Goal: Check status: Check status

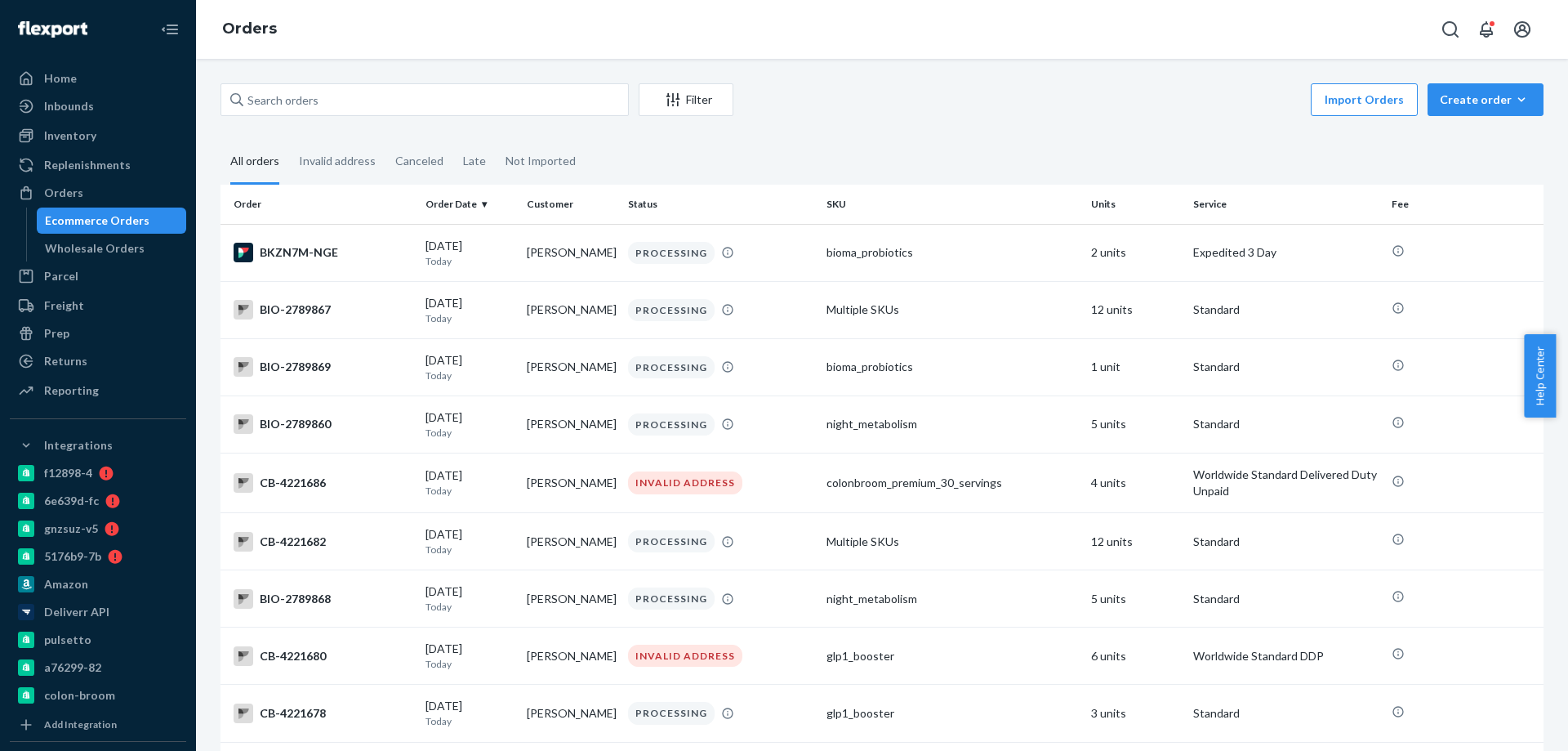
click at [431, 116] on div "Filter Import Orders Create order Ecommerce order Removal order" at bounding box center [881, 102] width 1323 height 37
paste input "4216761"
click at [432, 100] on input "text" at bounding box center [424, 100] width 408 height 33
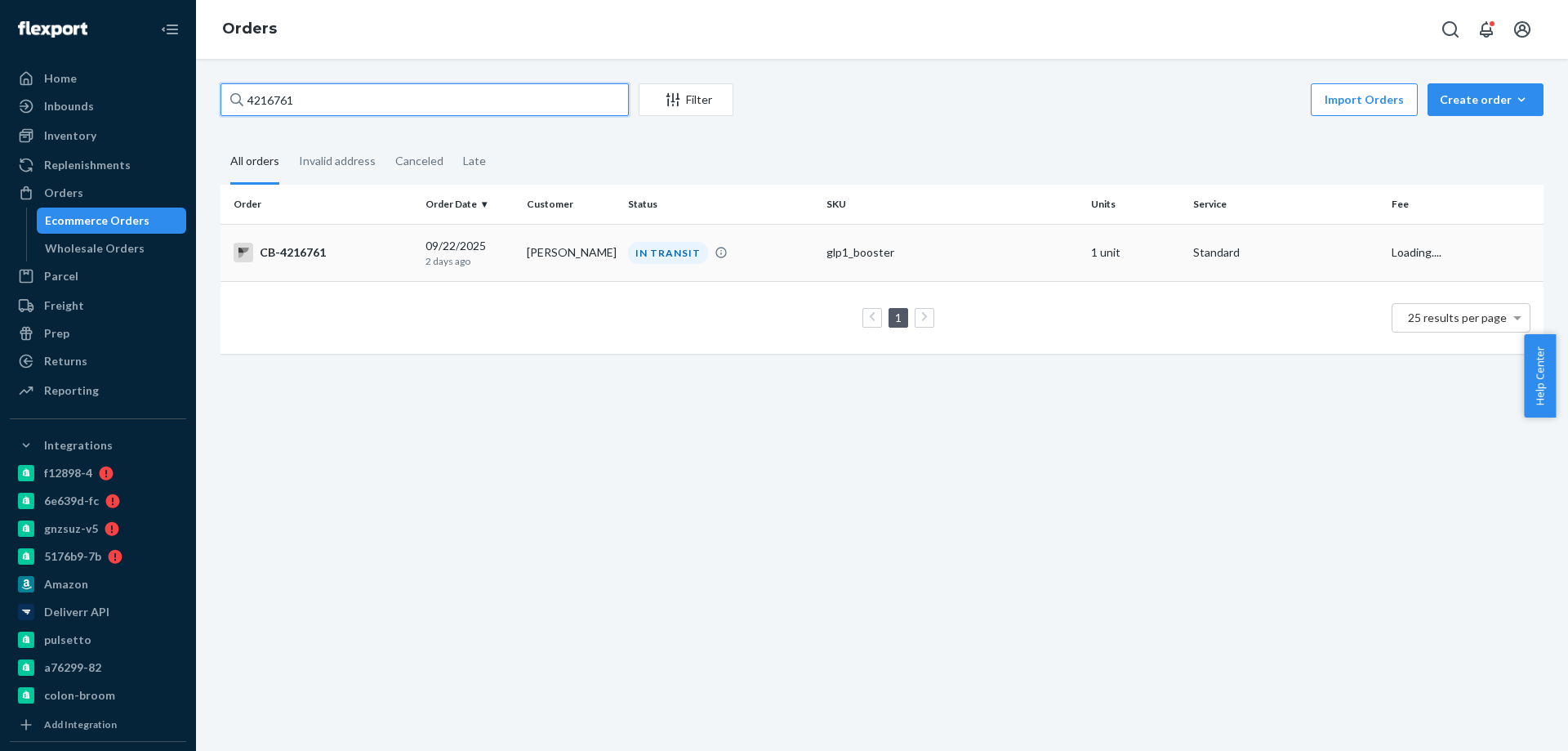
type input "4216761"
click at [570, 258] on td "Ross Becker" at bounding box center [571, 252] width 102 height 57
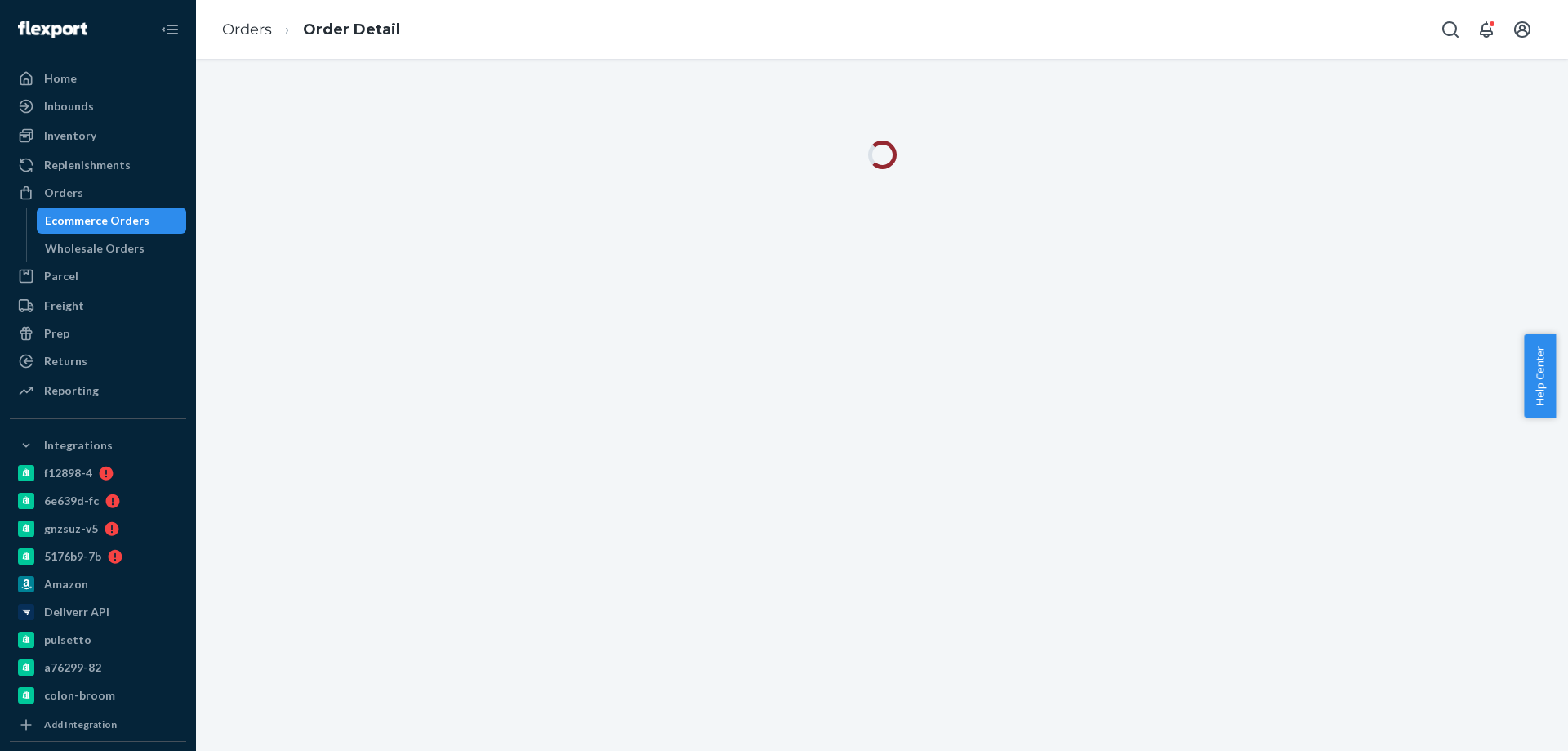
drag, startPoint x: 826, startPoint y: 300, endPoint x: 936, endPoint y: 165, distance: 174.1
click at [826, 300] on div at bounding box center [881, 405] width 1372 height 692
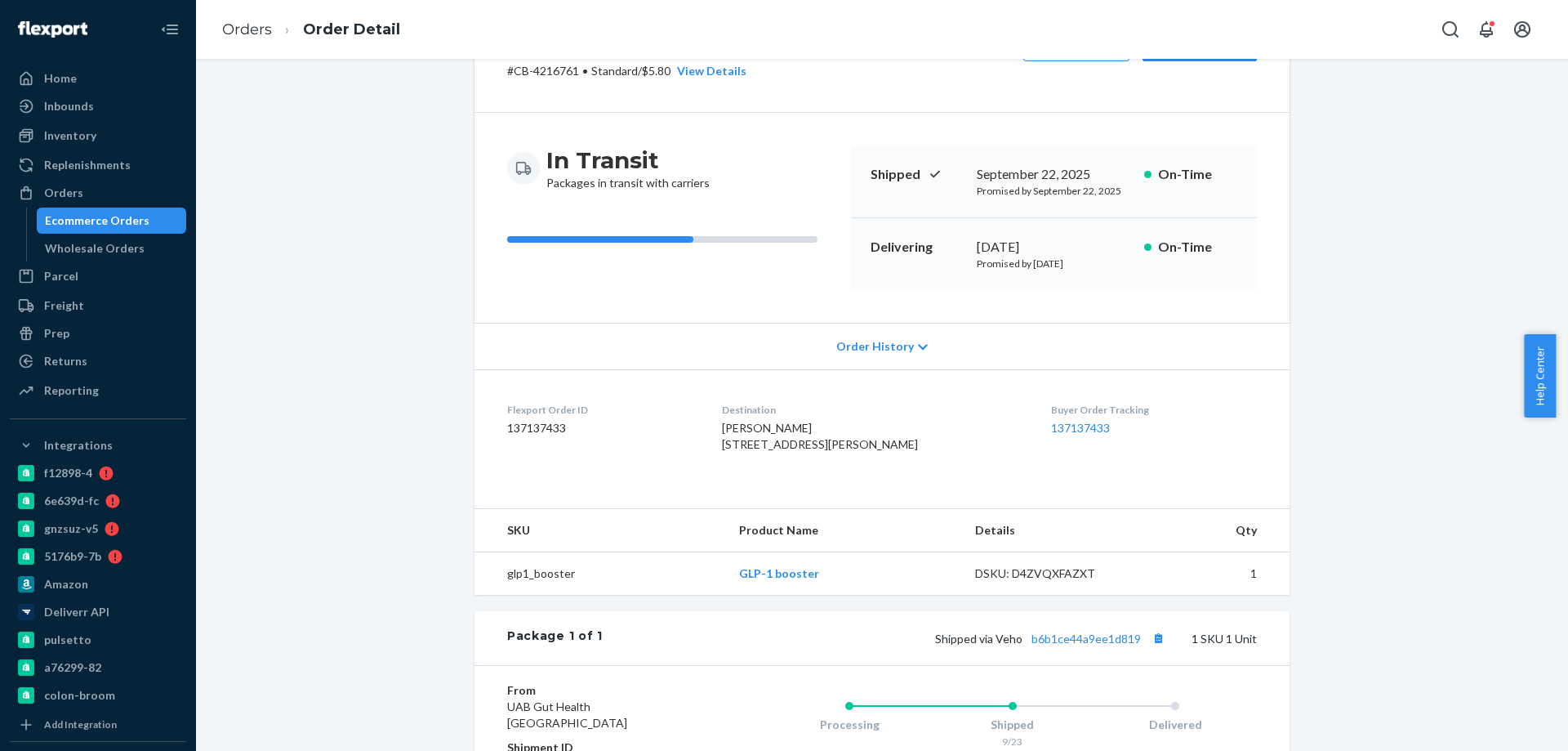
scroll to position [163, 0]
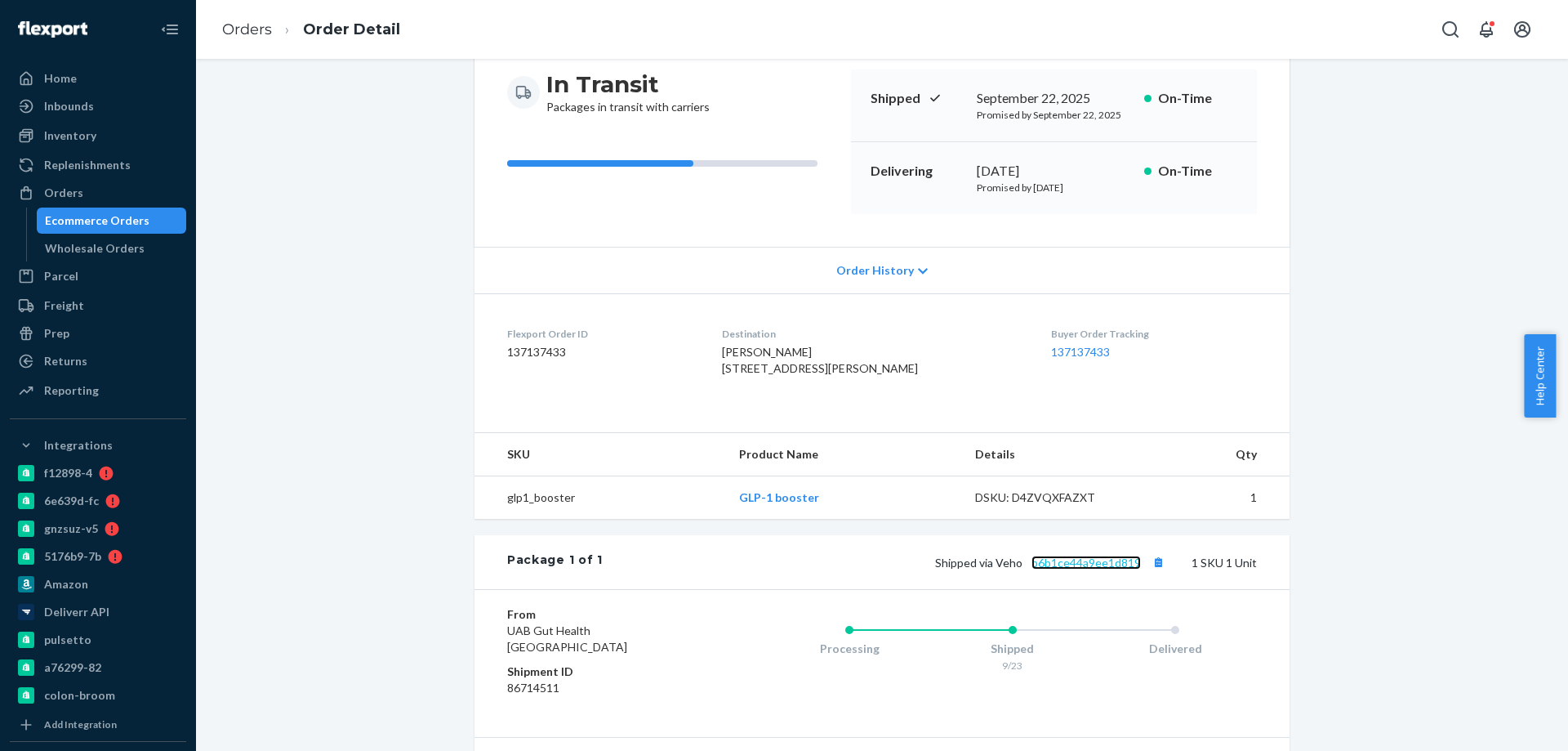
click at [1057, 570] on link "b6b1ce44a9ee1d819" at bounding box center [1086, 561] width 110 height 14
click at [138, 218] on div "Ecommerce Orders" at bounding box center [97, 220] width 104 height 16
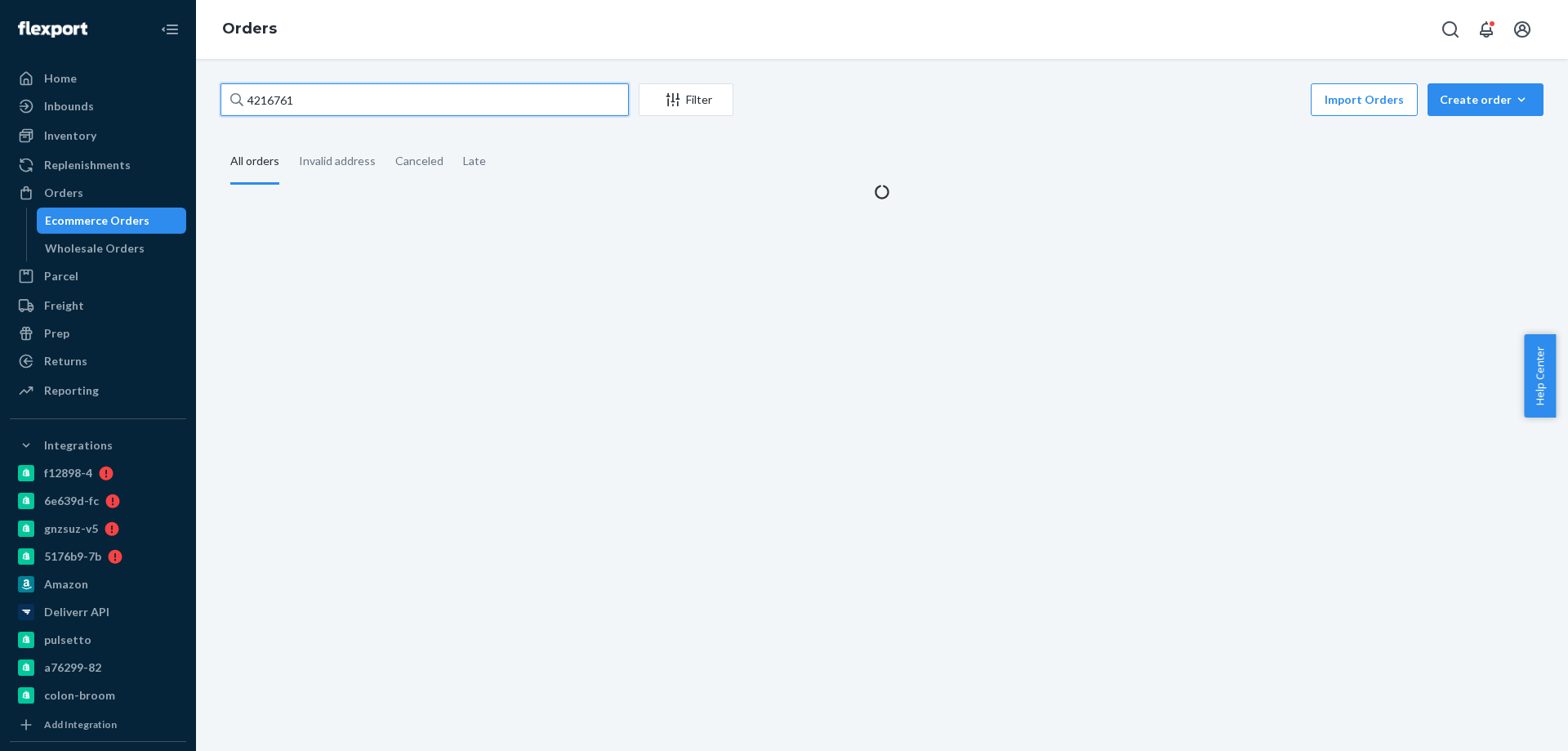
paste input "21404"
drag, startPoint x: 333, startPoint y: 105, endPoint x: 71, endPoint y: 62, distance: 265.5
click at [114, 78] on div "Home Inbounds Shipping Plans Problems Inventory Products Branded Packaging Repl…" at bounding box center [784, 376] width 1568 height 751
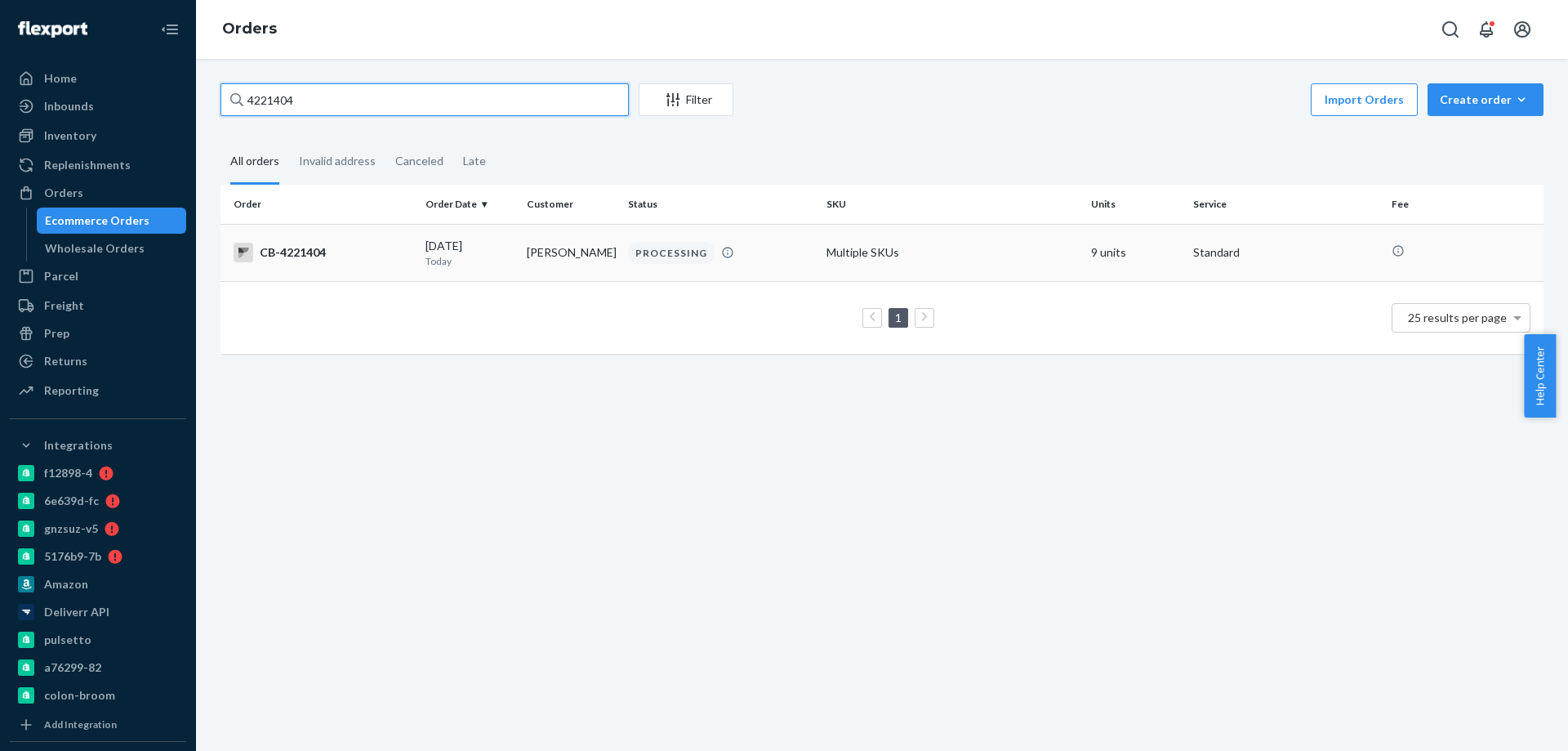
type input "4221404"
click at [550, 259] on td "Bobby Torres" at bounding box center [571, 252] width 102 height 57
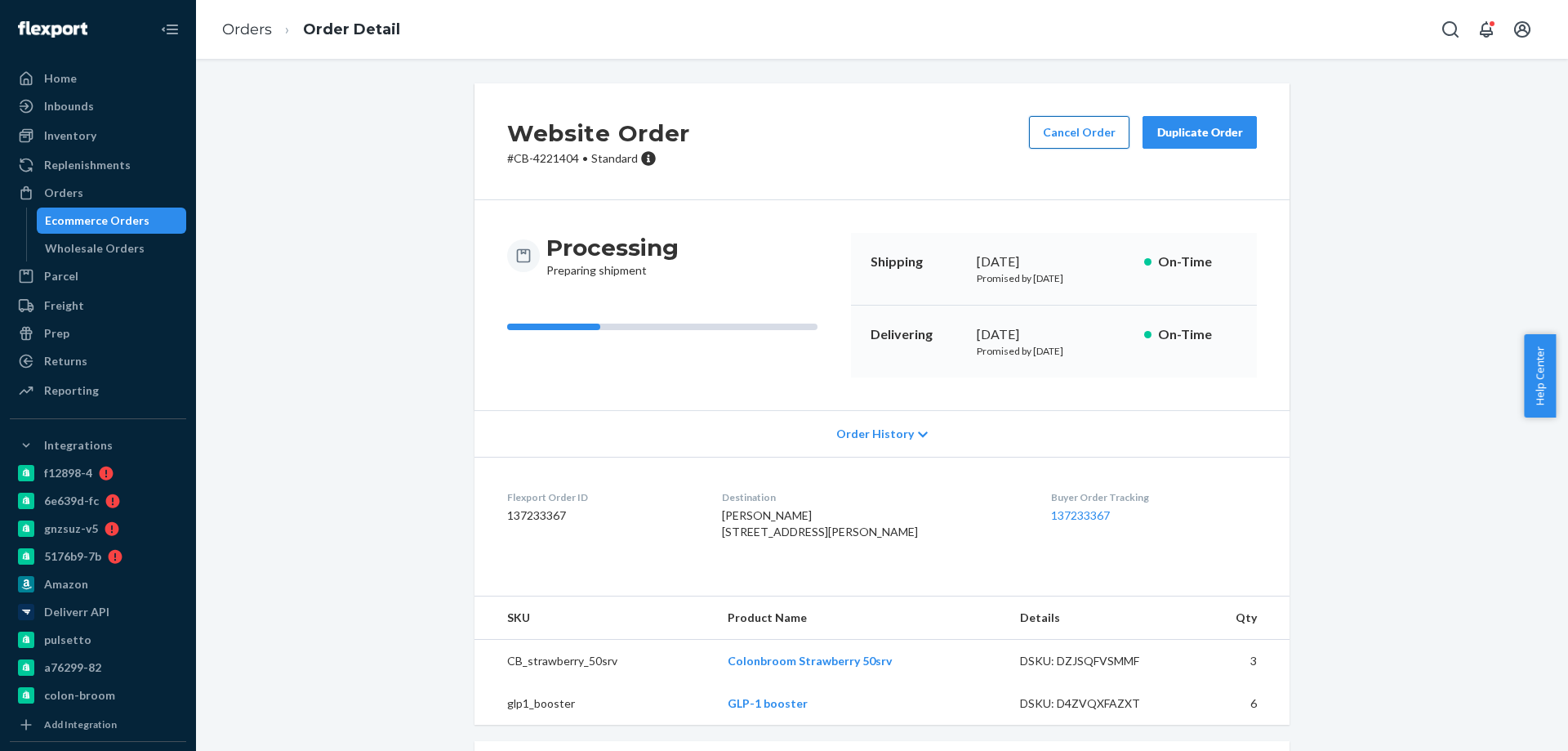
click at [1053, 134] on button "Cancel Order" at bounding box center [1079, 132] width 101 height 33
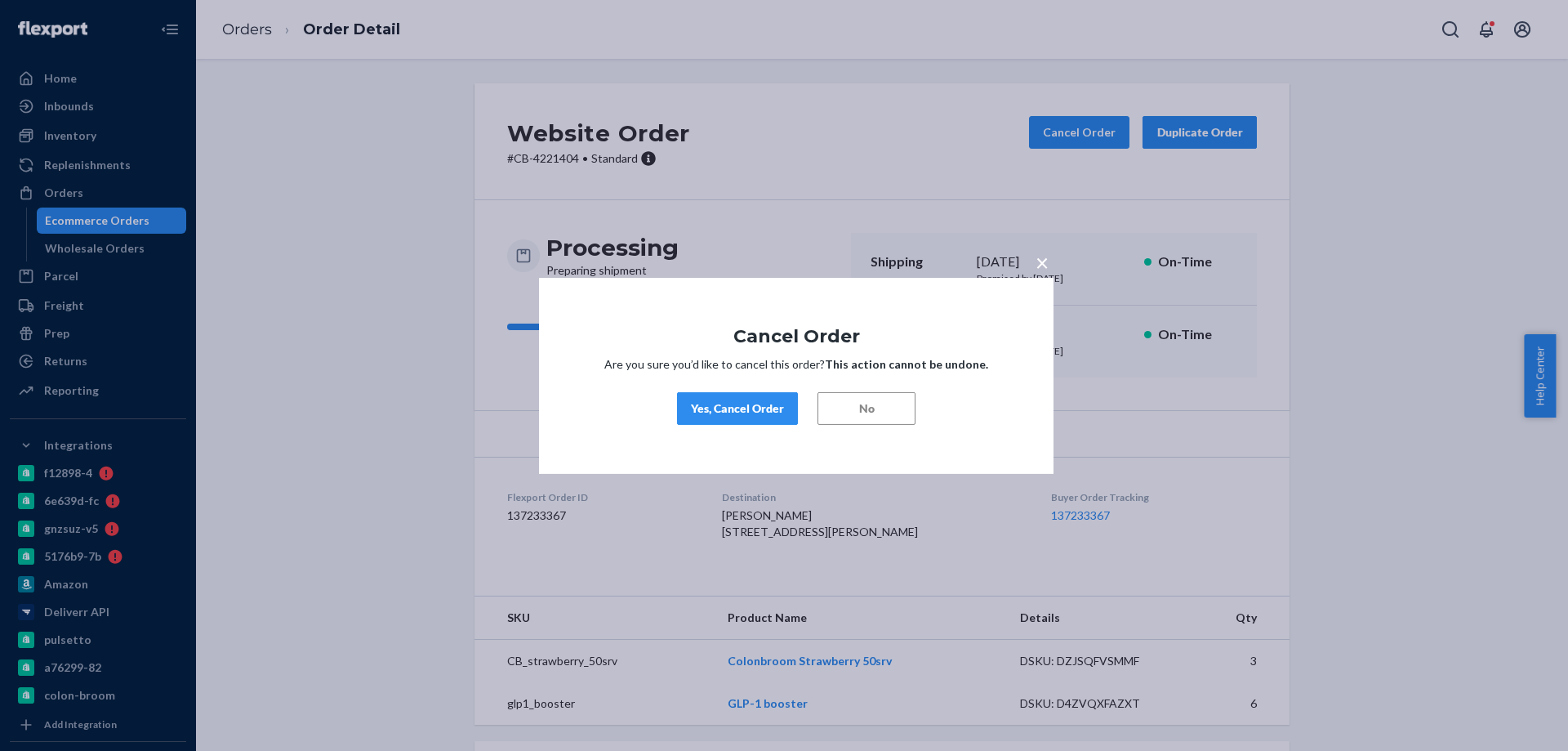
click at [721, 415] on button "Yes, Cancel Order" at bounding box center [737, 408] width 121 height 33
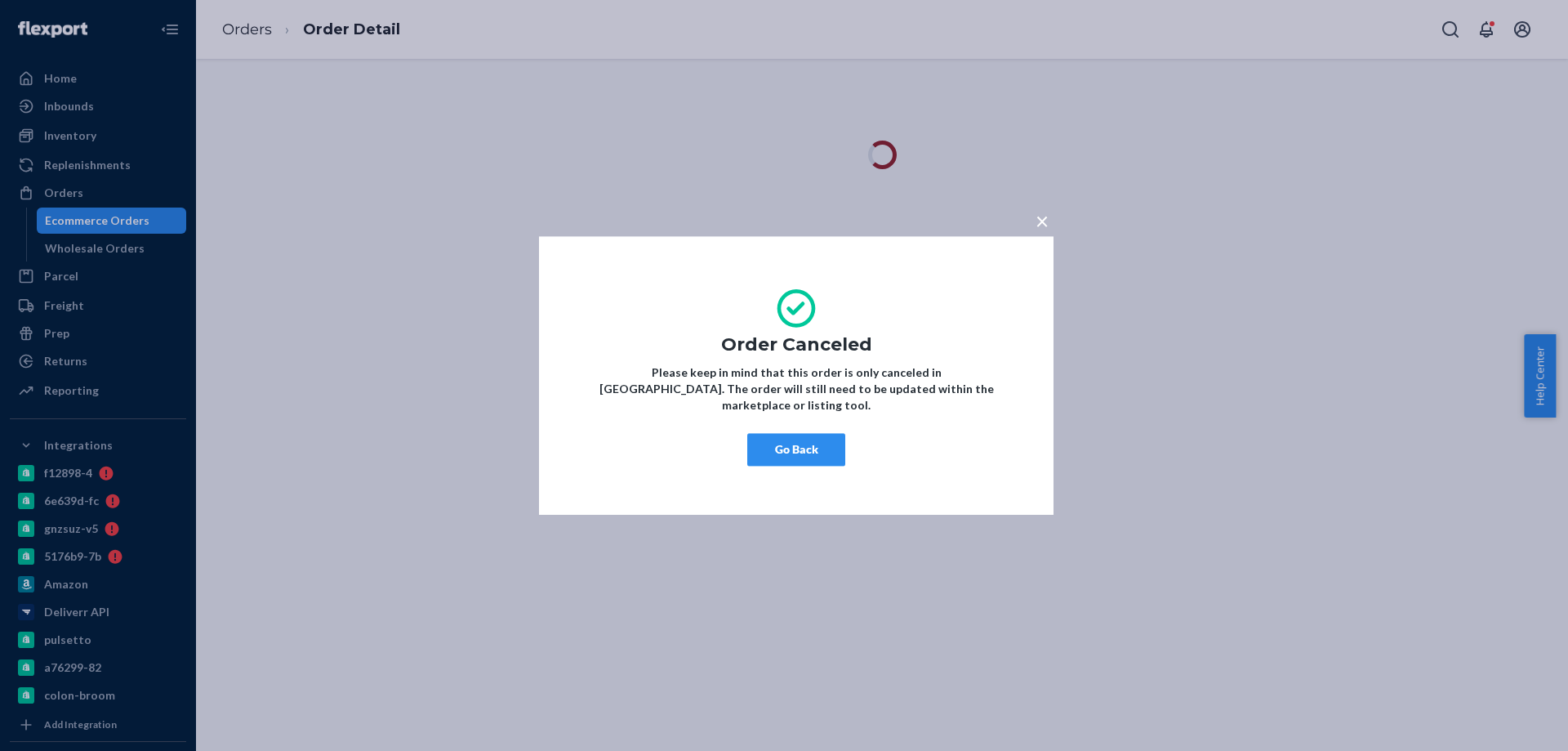
click at [763, 441] on button "Go Back" at bounding box center [796, 449] width 98 height 33
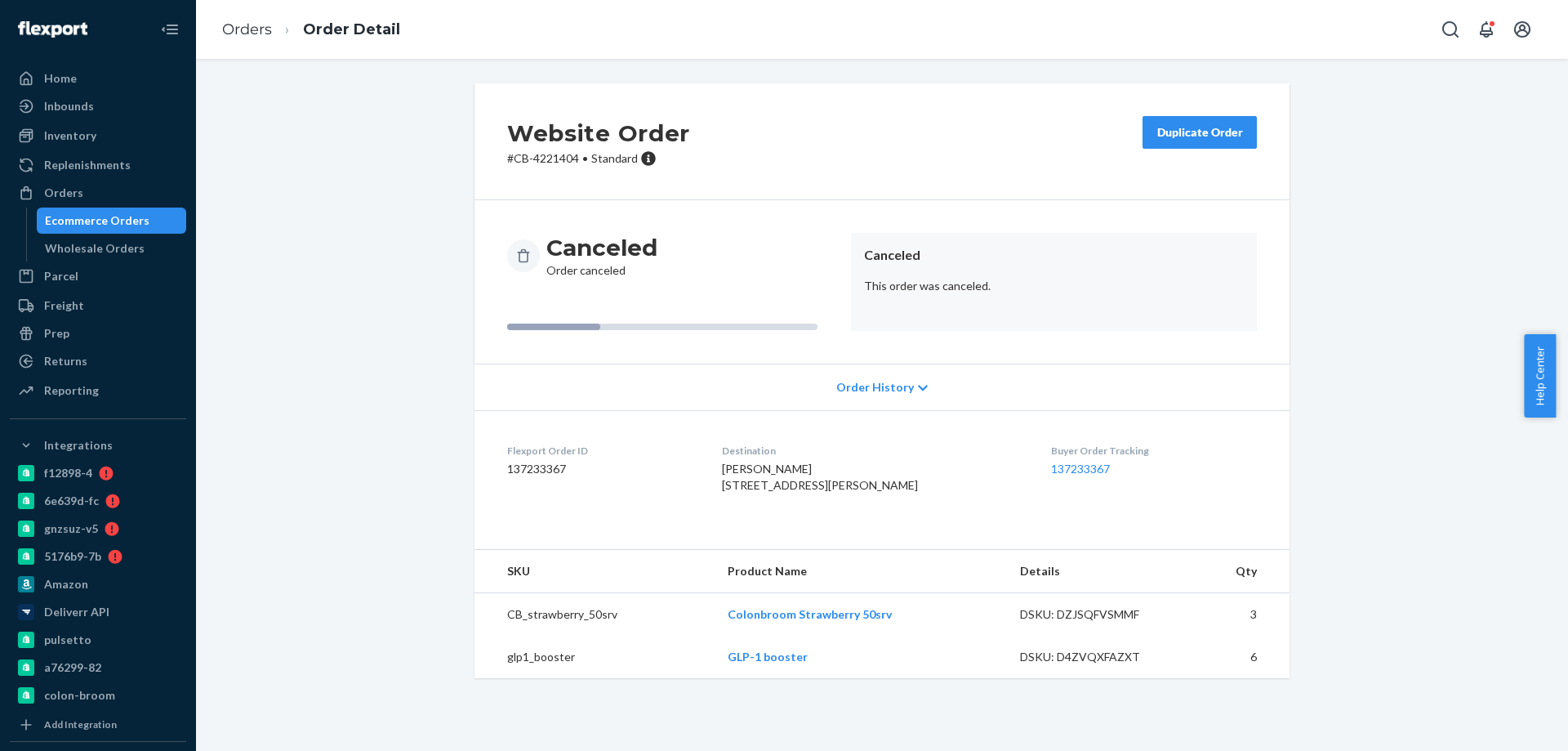
click at [131, 217] on div "Ecommerce Orders" at bounding box center [97, 220] width 104 height 16
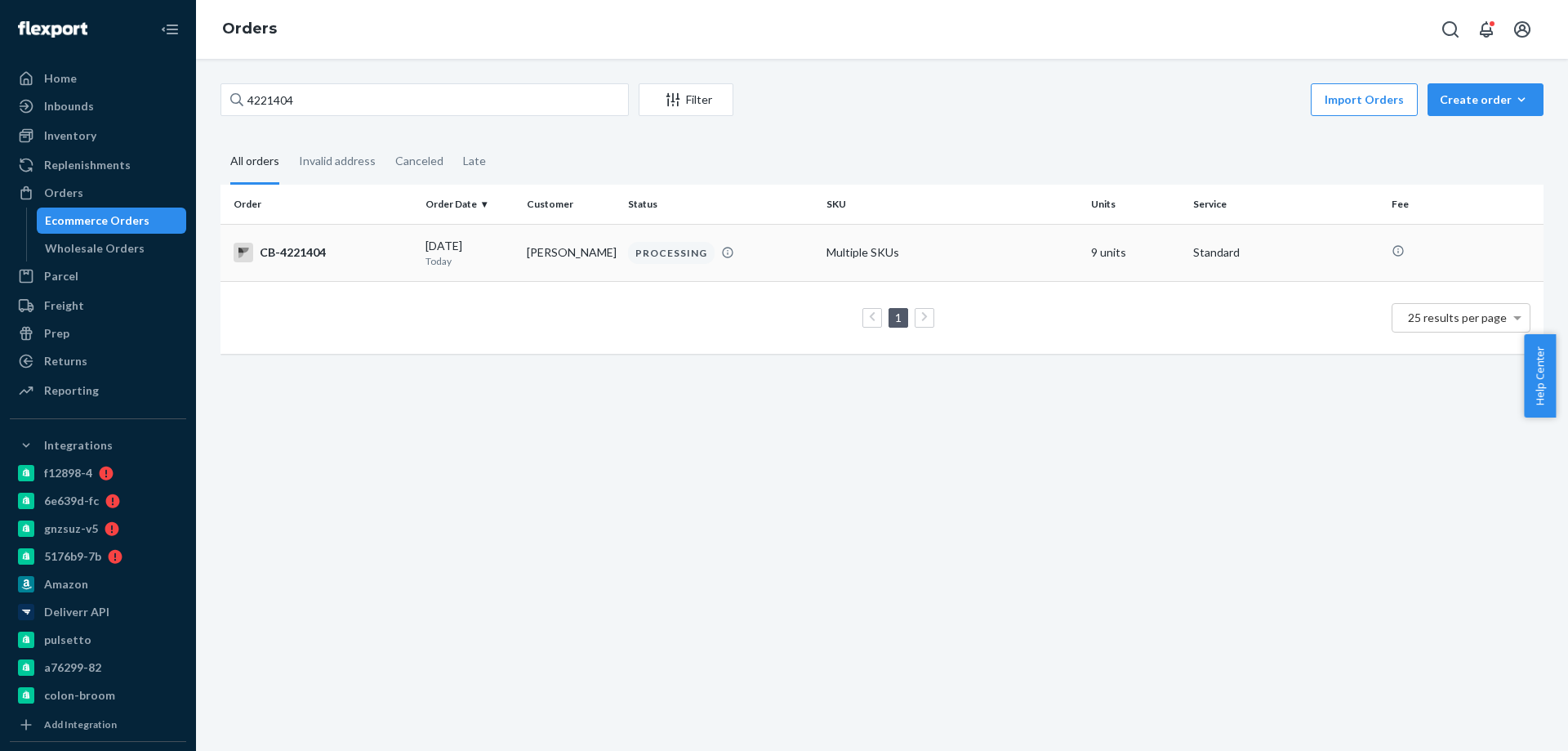
click at [567, 252] on td "Bobby Torres" at bounding box center [571, 252] width 102 height 57
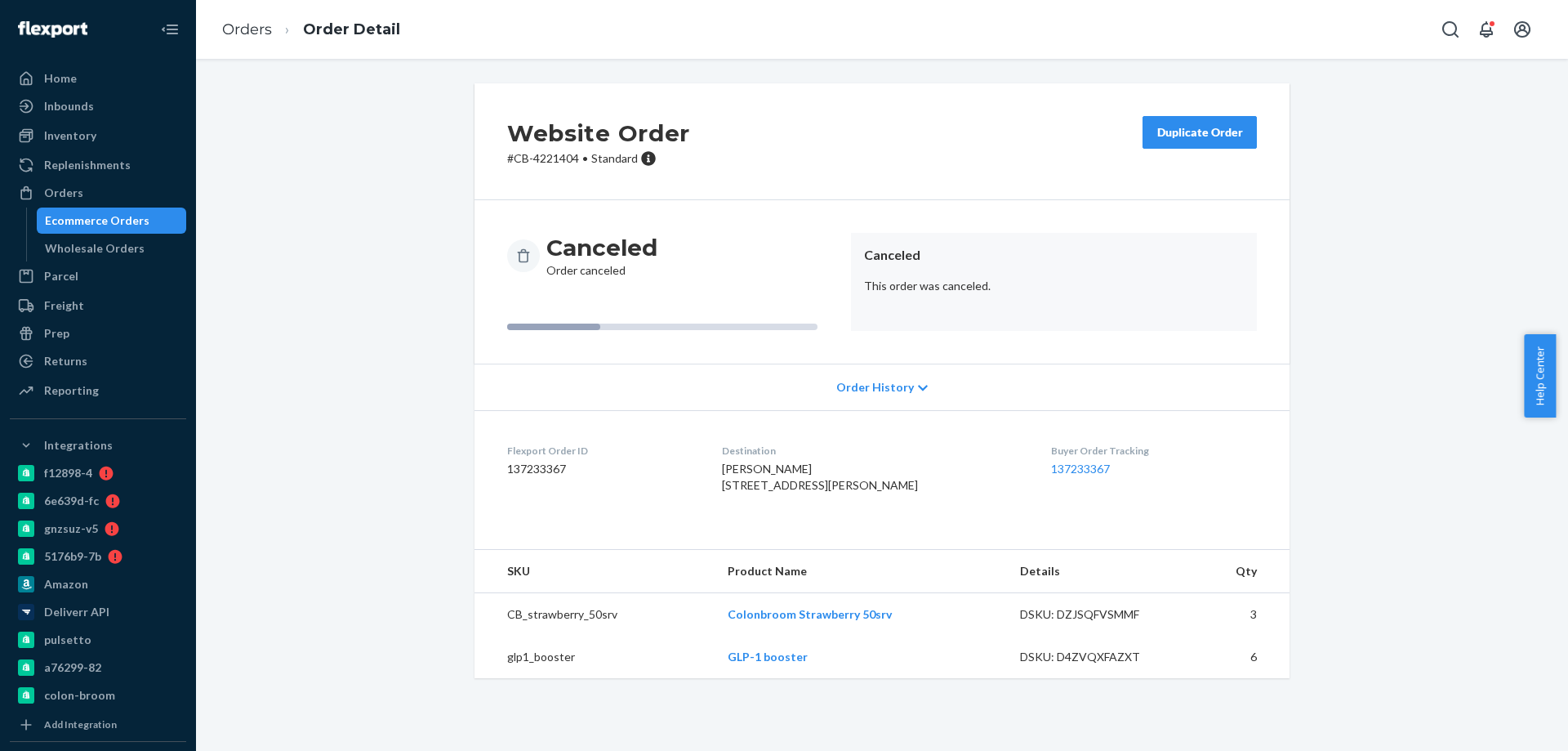
click at [118, 213] on div "Ecommerce Orders" at bounding box center [97, 220] width 104 height 16
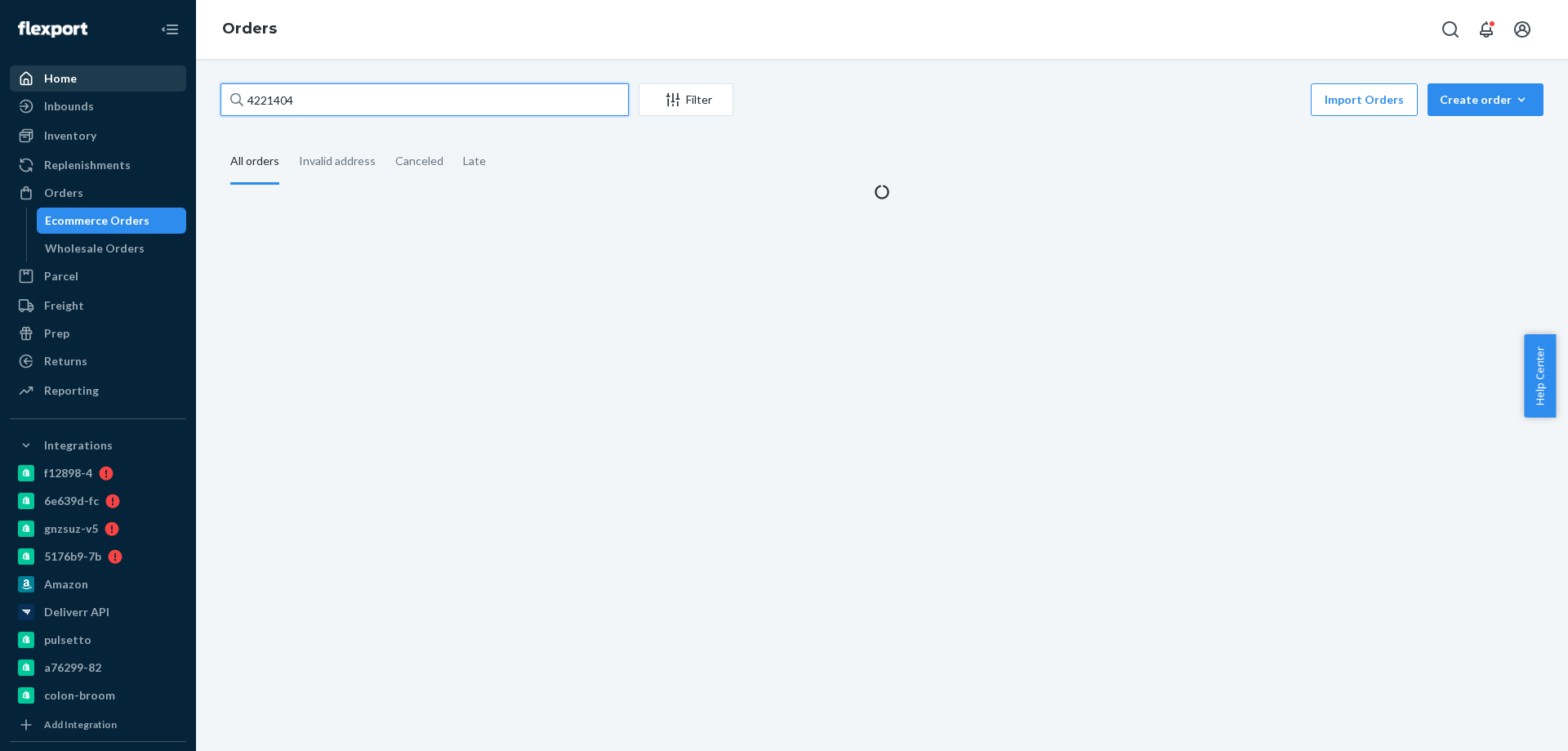
drag, startPoint x: 332, startPoint y: 89, endPoint x: 36, endPoint y: 68, distance: 296.7
click at [86, 68] on div "Home Inbounds Shipping Plans Problems Inventory Products Branded Packaging Repl…" at bounding box center [784, 376] width 1568 height 751
paste input "170110"
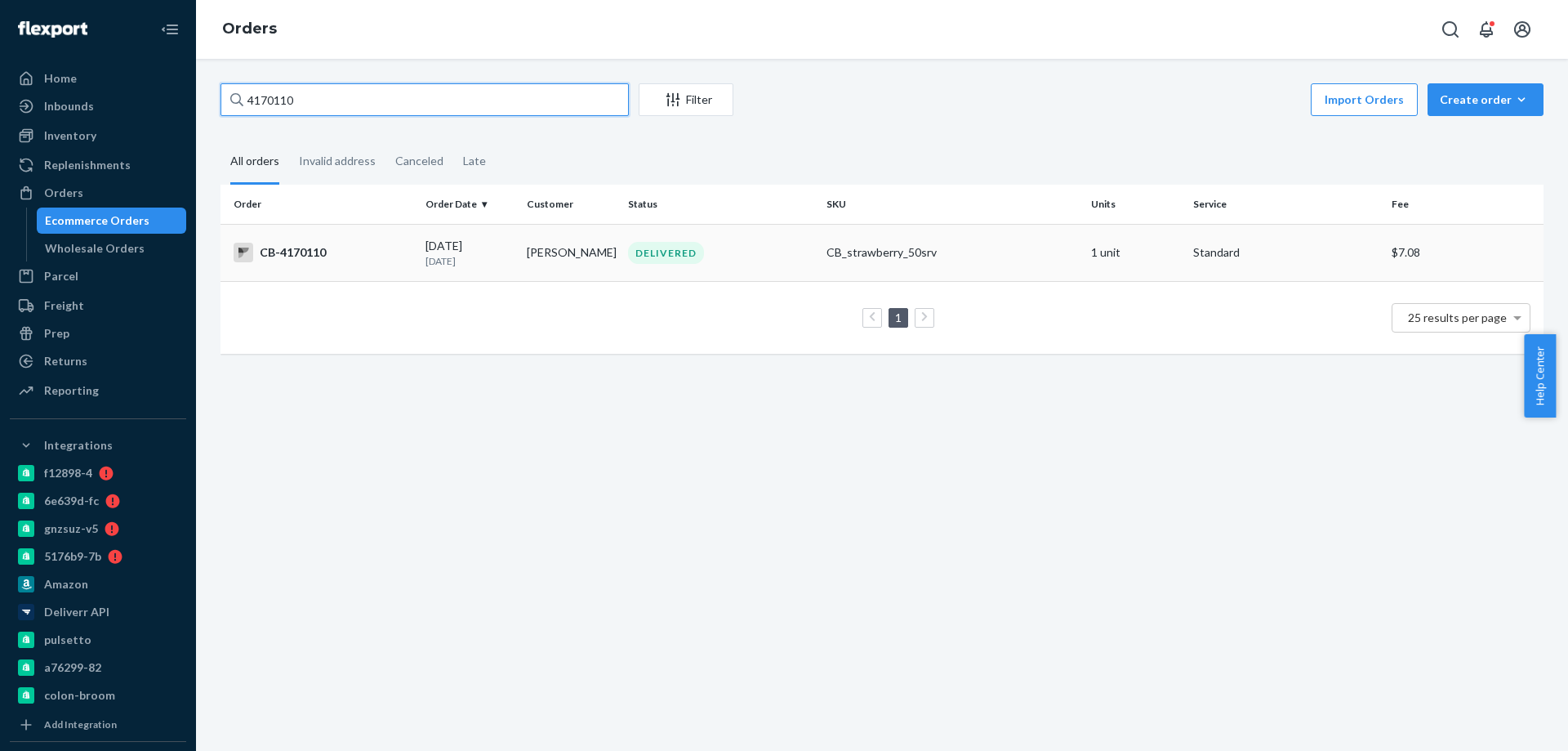
type input "4170110"
click at [790, 258] on div "DELIVERED" at bounding box center [721, 253] width 192 height 22
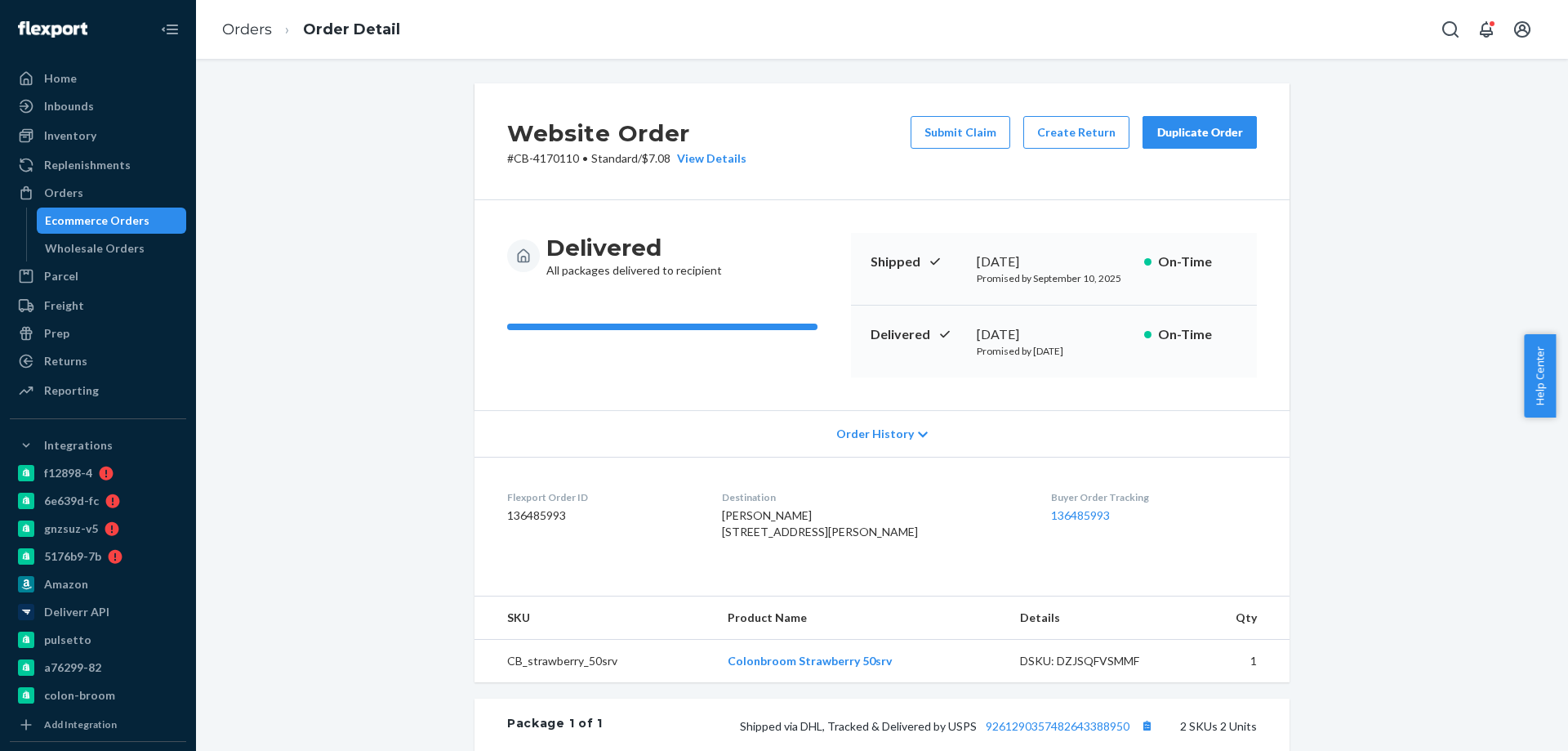
click at [123, 225] on div "Ecommerce Orders" at bounding box center [97, 220] width 104 height 16
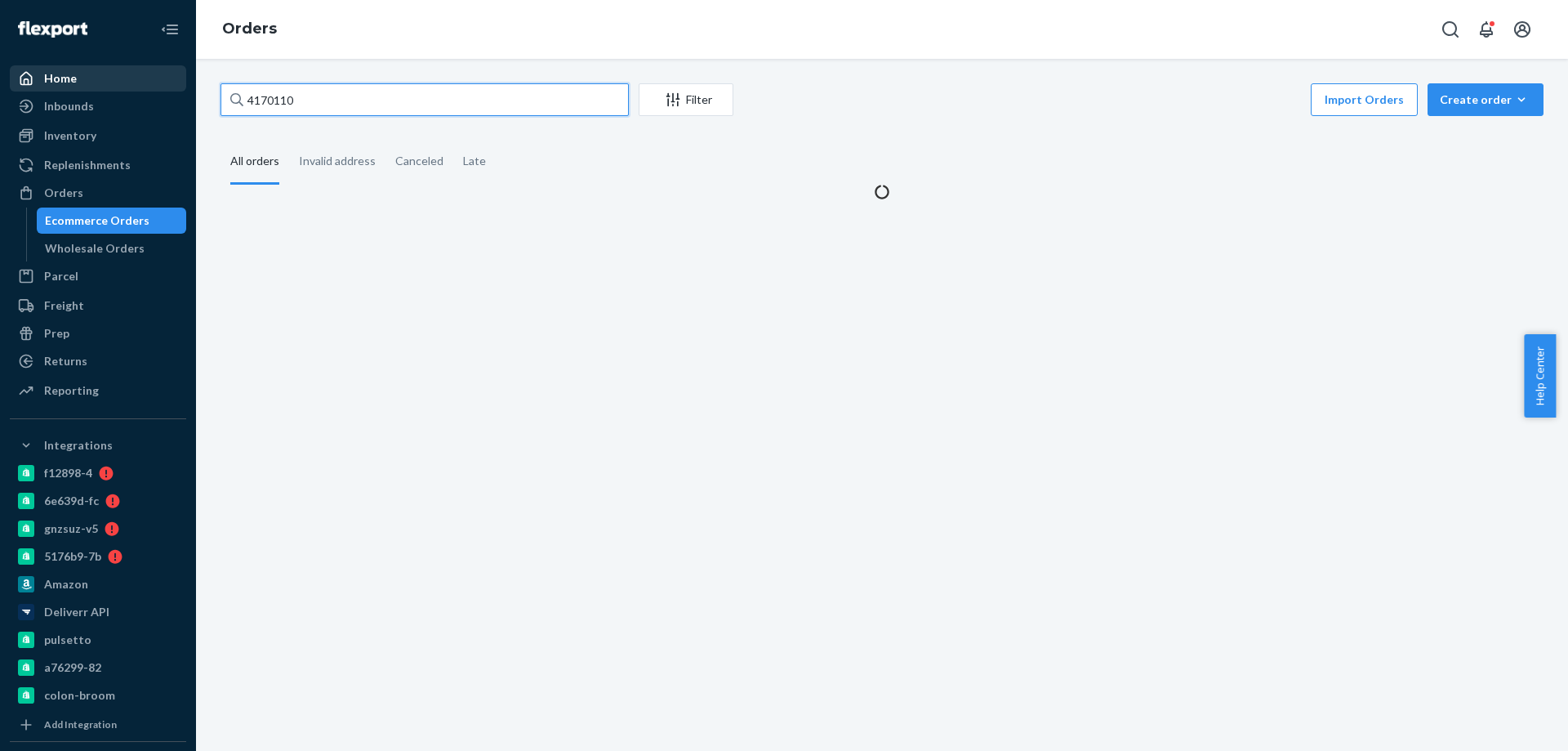
paste input "91624"
click at [118, 92] on div "Home Inbounds Shipping Plans Problems Inventory Products Branded Packaging Repl…" at bounding box center [784, 376] width 1568 height 751
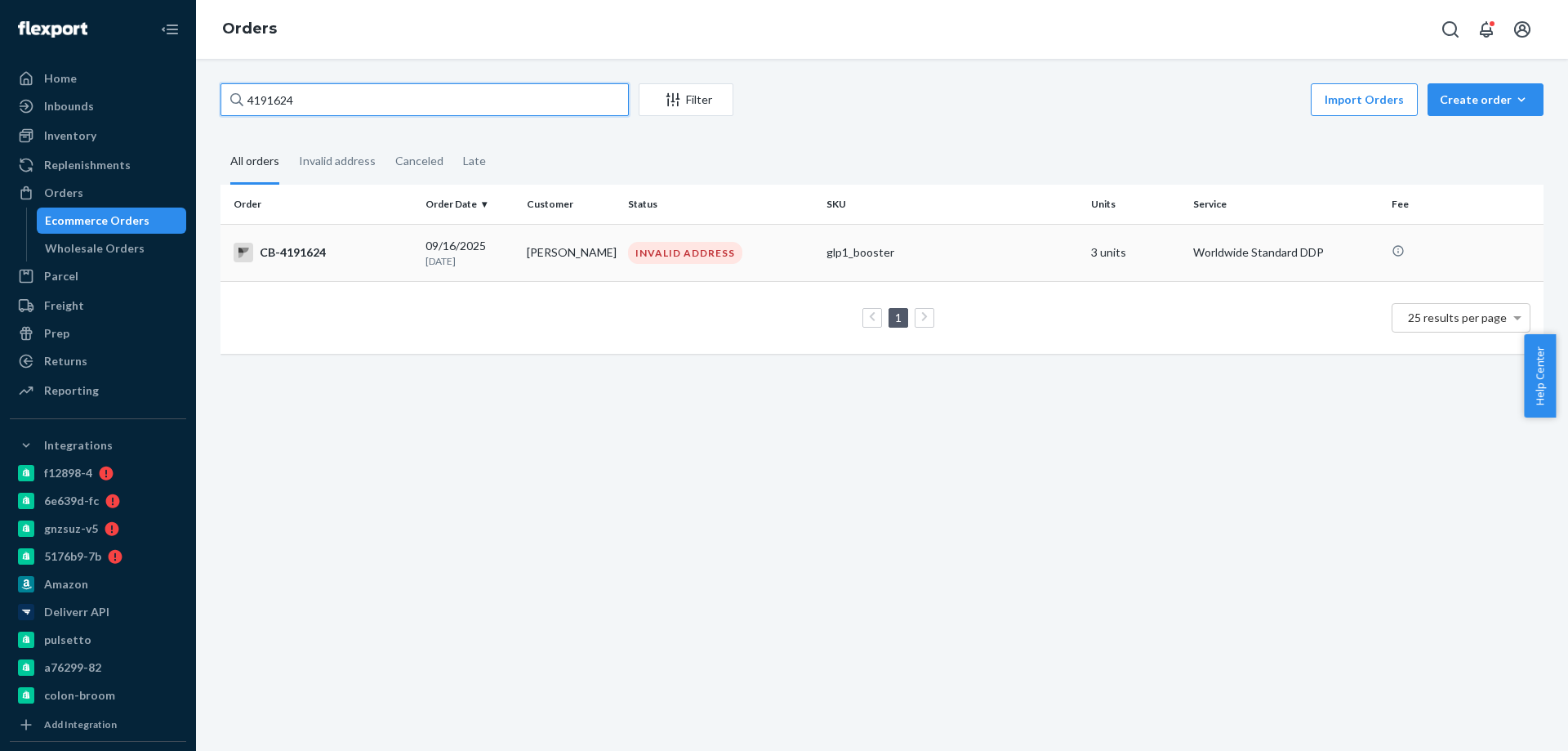
type input "4191624"
click at [523, 258] on td "Jessica Whittle" at bounding box center [571, 252] width 102 height 57
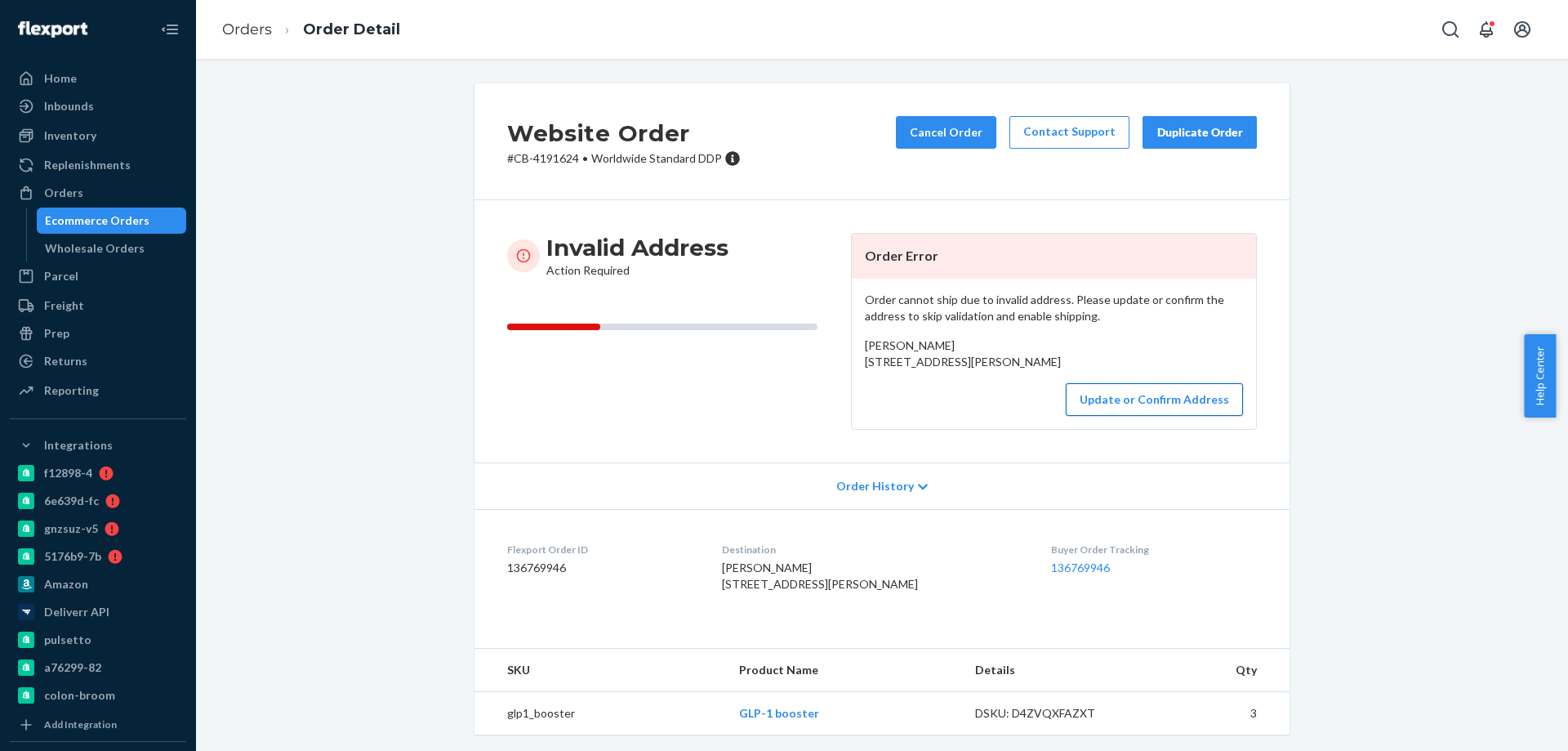
click at [1141, 415] on button "Update or Confirm Address" at bounding box center [1154, 399] width 177 height 33
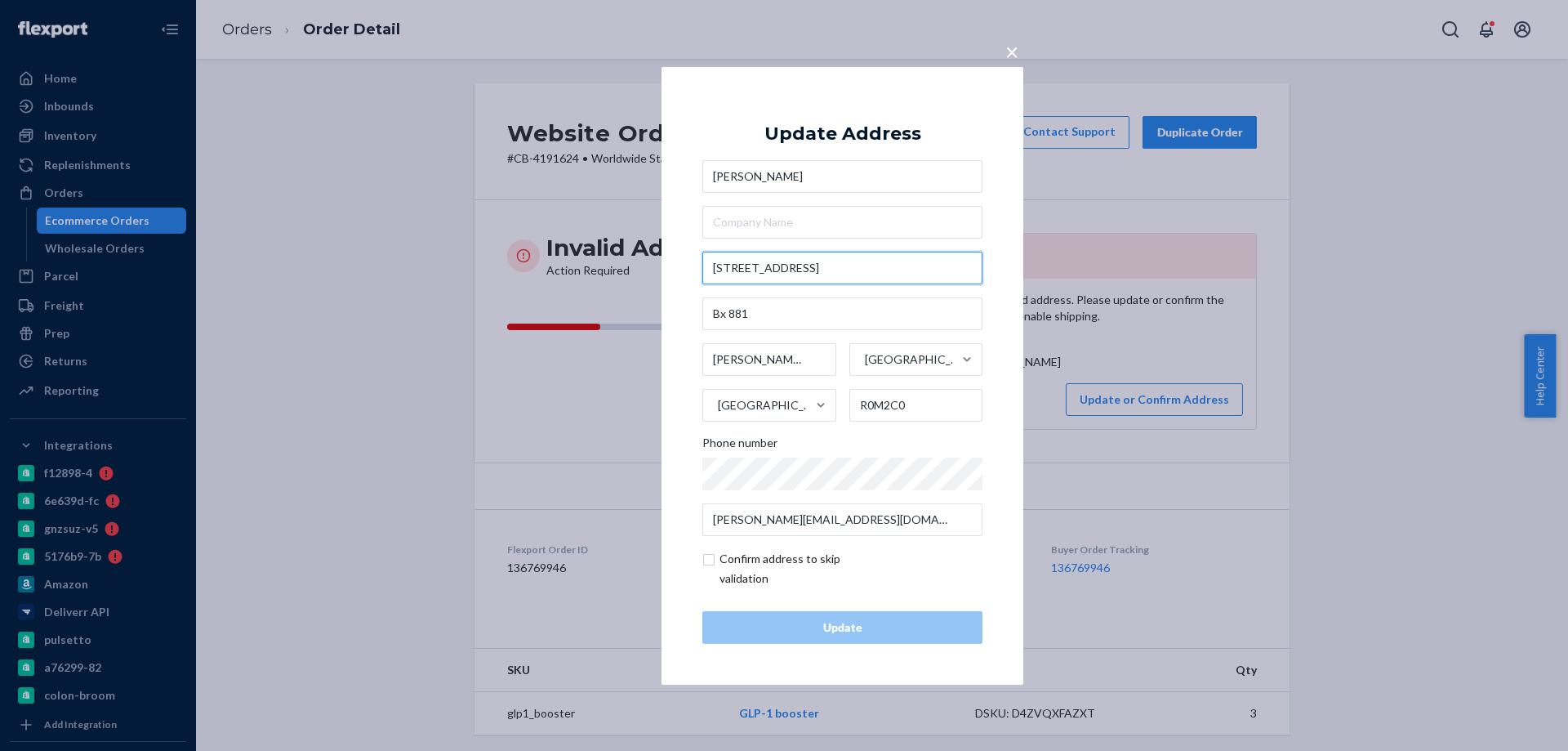
drag, startPoint x: 874, startPoint y: 267, endPoint x: 579, endPoint y: 267, distance: 295.0
click at [582, 267] on div "× Update Address Jessica Whittle 590 Wellington street E Bx 881 Virden Manitoba…" at bounding box center [784, 376] width 1568 height 751
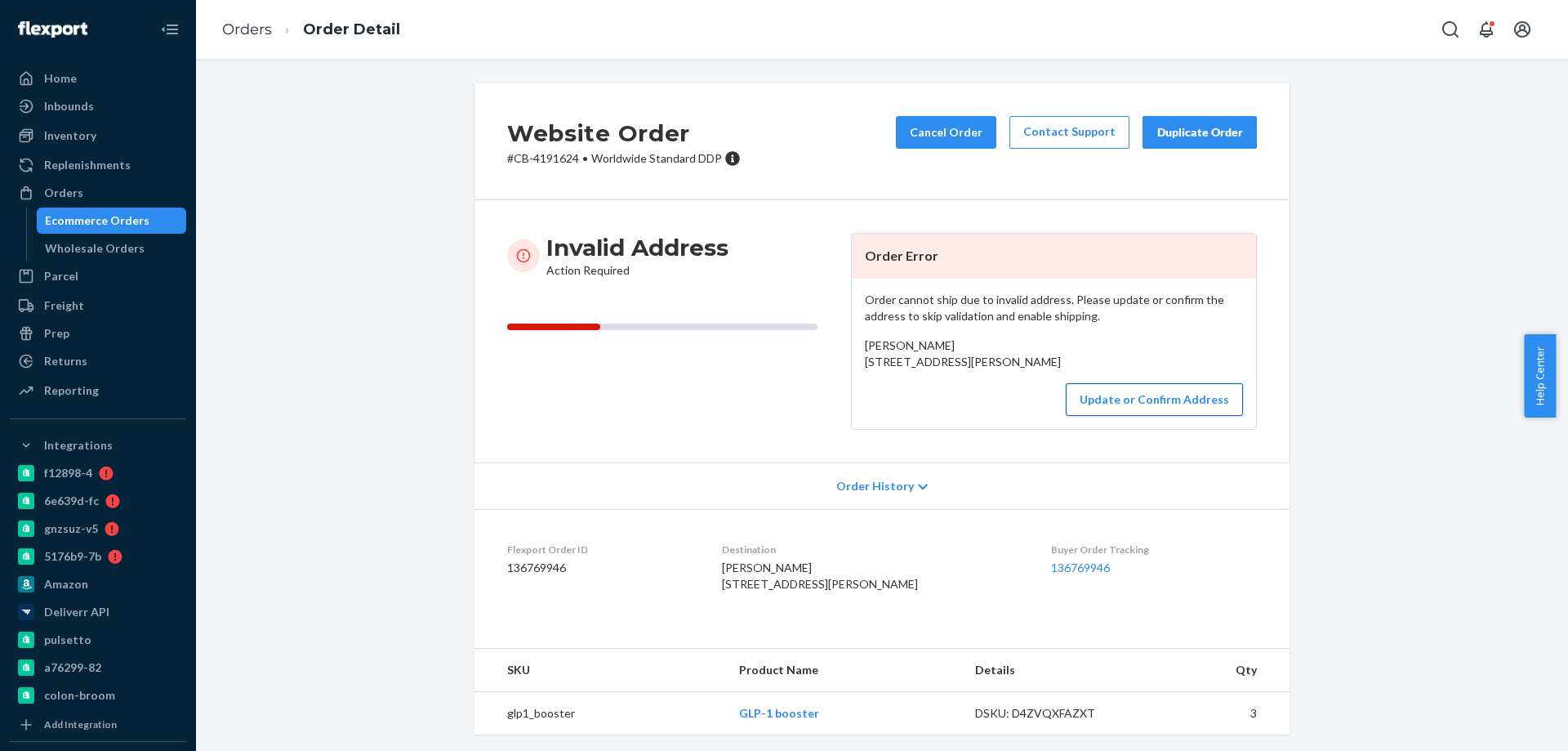
click at [1121, 415] on button "Update or Confirm Address" at bounding box center [1154, 399] width 177 height 33
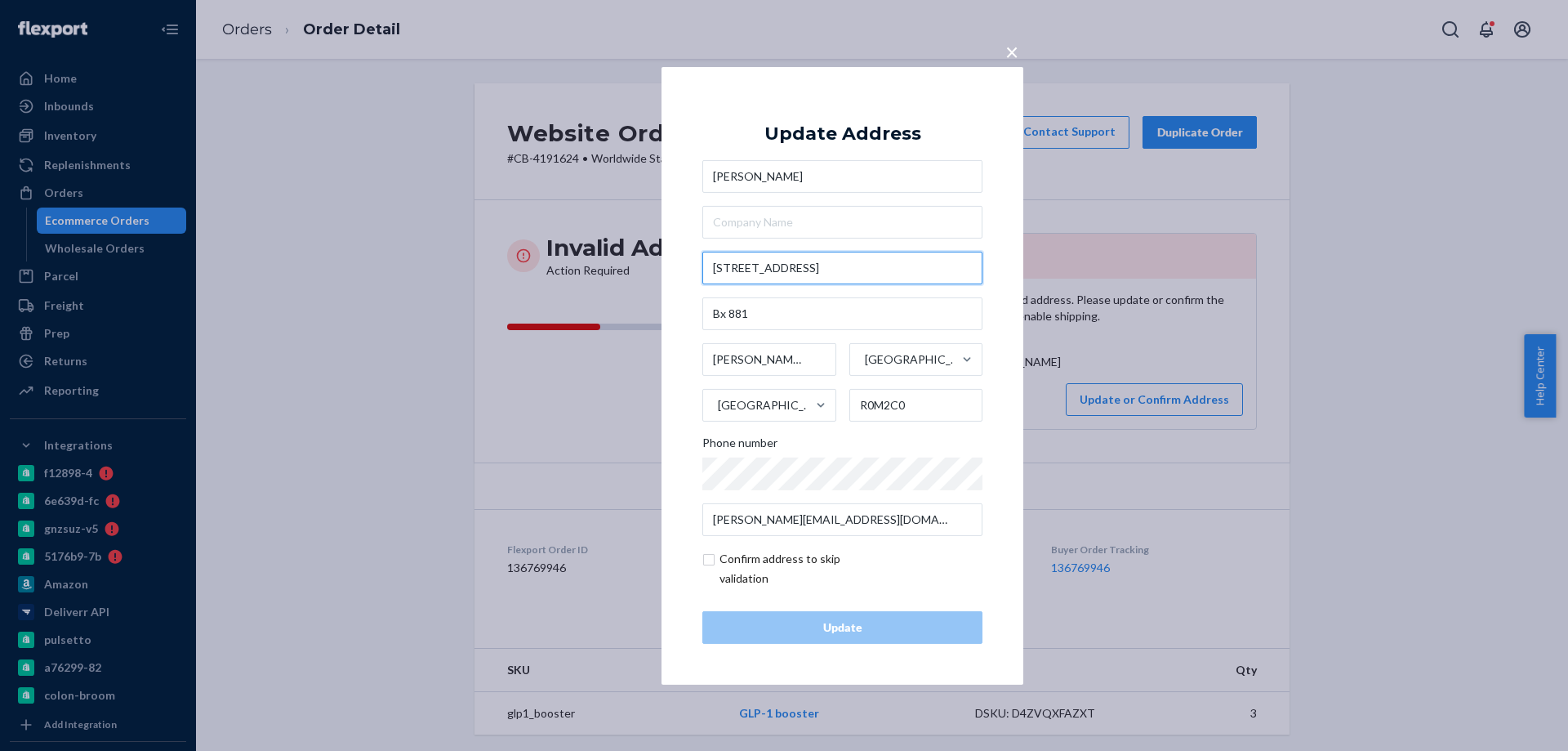
click at [764, 276] on input "590 Wellington street E" at bounding box center [842, 268] width 280 height 33
paste input "Street East"
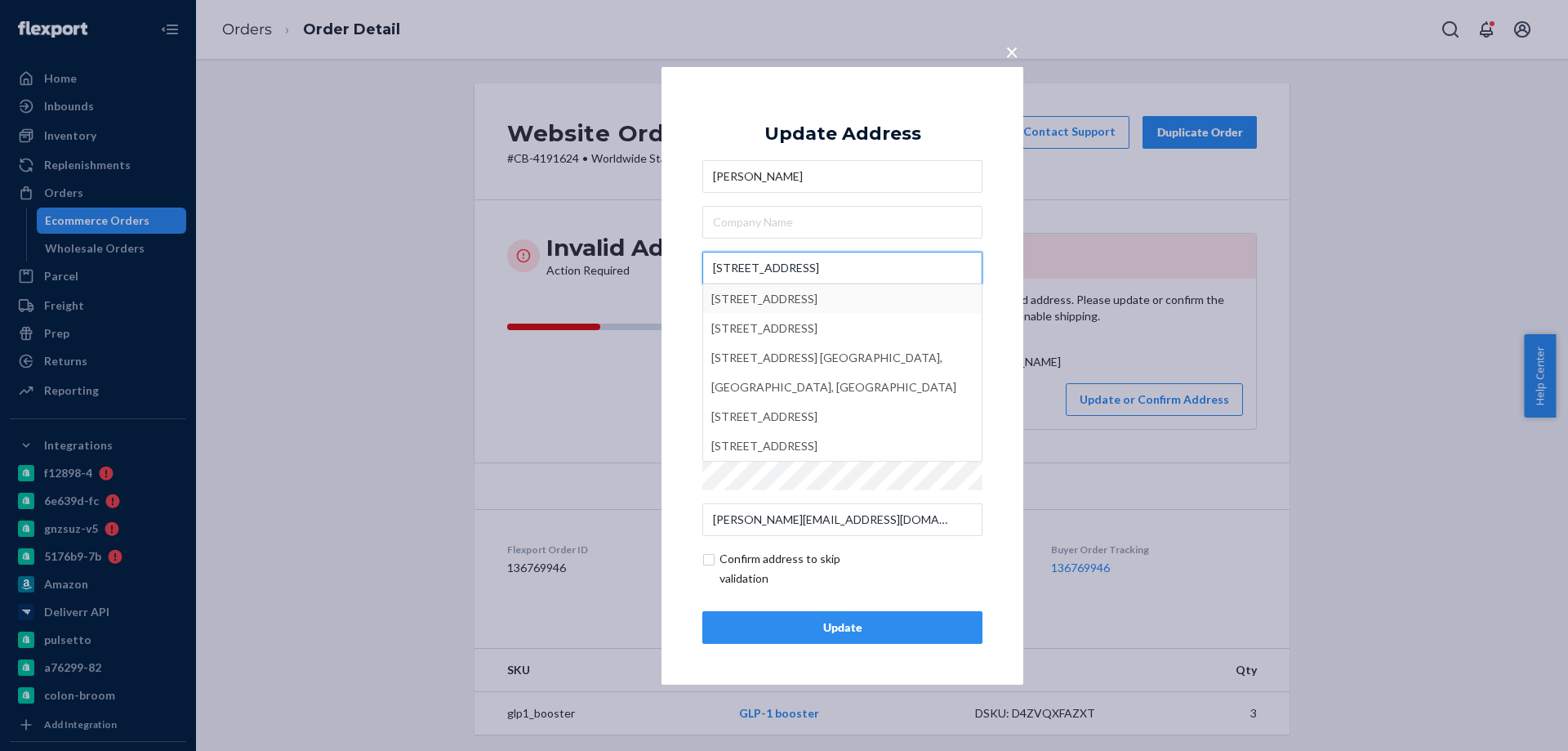
type input "590 Wellington Street East"
click at [1002, 237] on div "× Update Address Jessica Whittle 590 Wellington Street East 590 Wellington Stre…" at bounding box center [842, 375] width 362 height 618
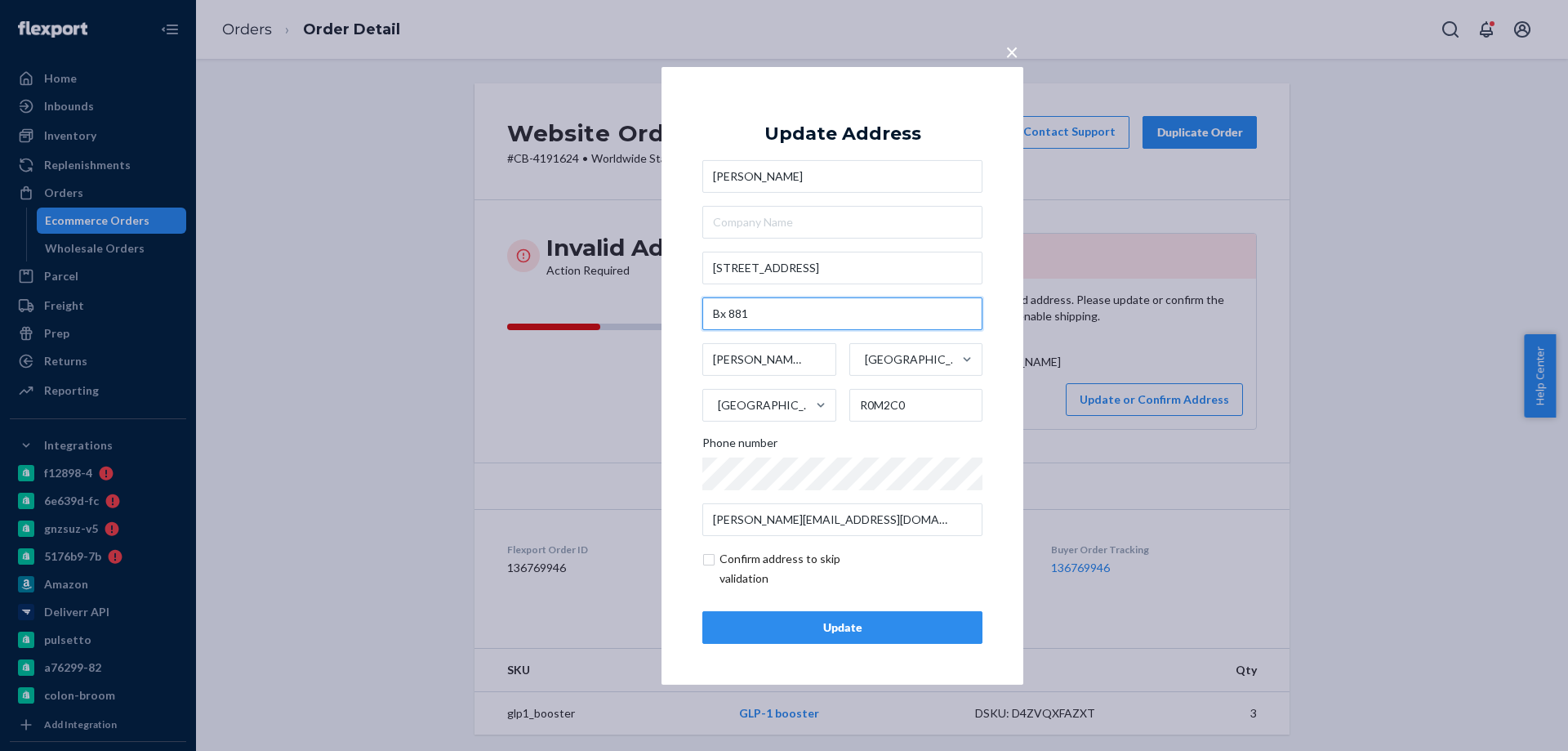
drag, startPoint x: 710, startPoint y: 300, endPoint x: 578, endPoint y: 298, distance: 132.0
click at [580, 280] on div "× Update Address Jessica Whittle 590 Wellington Street East Bx 881 Virden Manit…" at bounding box center [784, 376] width 1568 height 751
paste input "PO Bo"
type input "PO Box 881"
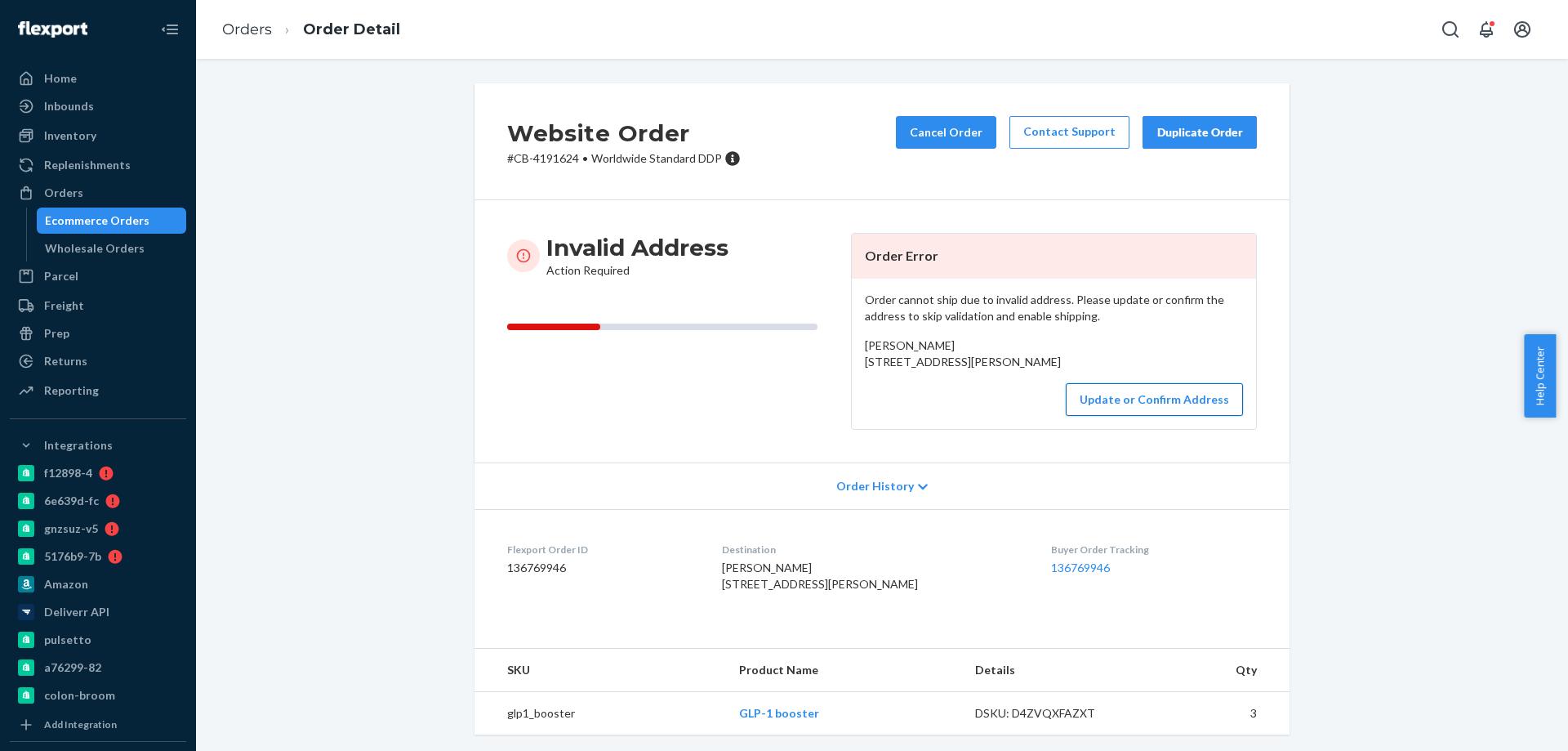
click at [1123, 415] on button "Update or Confirm Address" at bounding box center [1154, 399] width 177 height 33
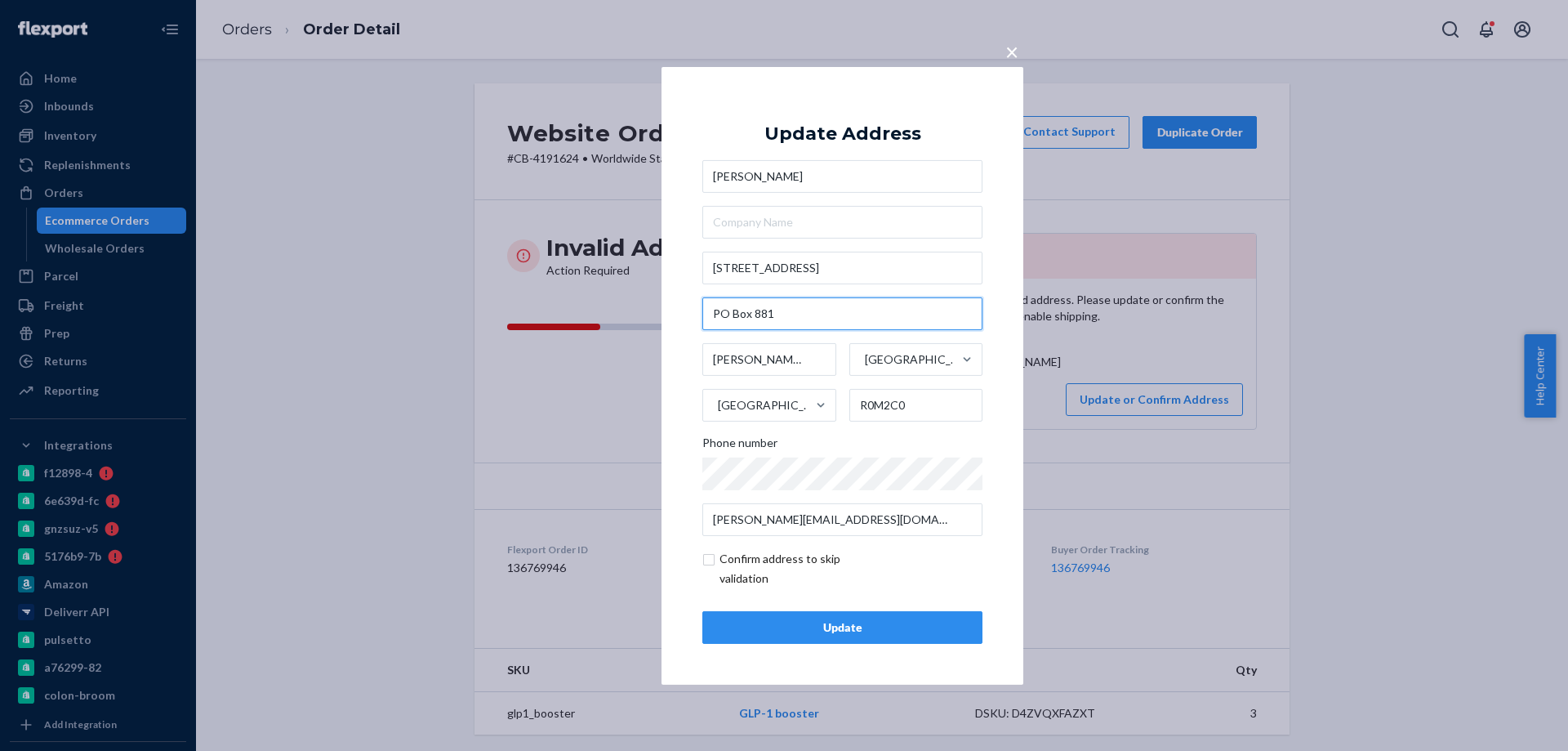
click at [821, 310] on input "PO Box 881" at bounding box center [842, 314] width 280 height 33
click at [803, 629] on div "Update" at bounding box center [842, 628] width 252 height 16
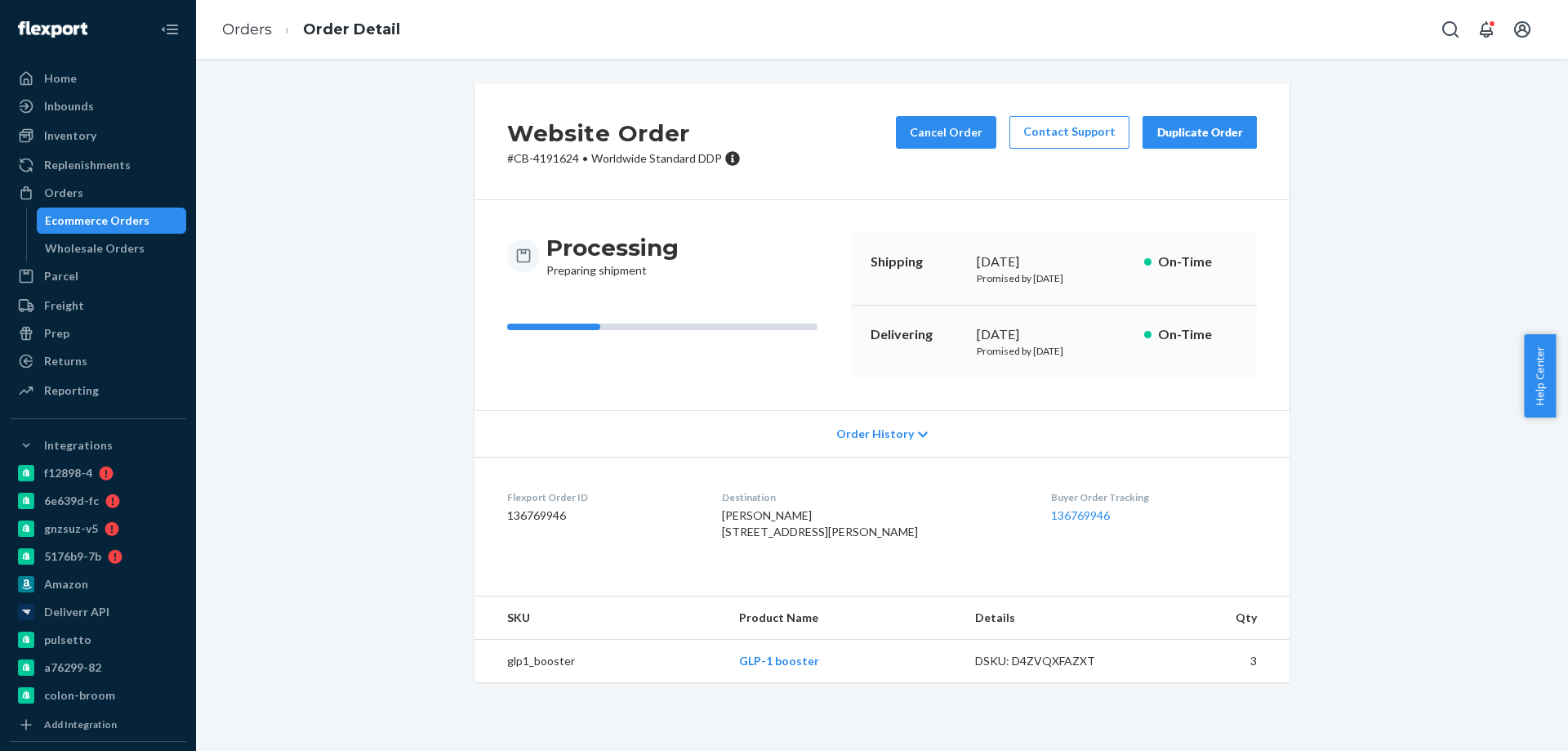
click at [398, 356] on div "Website Order # CB-4191624 • Worldwide Standard DDP Cancel Order Contact Suppor…" at bounding box center [882, 393] width 1348 height 619
click at [431, 394] on div "Website Order # CB-4191624 • Worldwide Standard DDP Cancel Order Contact Suppor…" at bounding box center [882, 393] width 1348 height 619
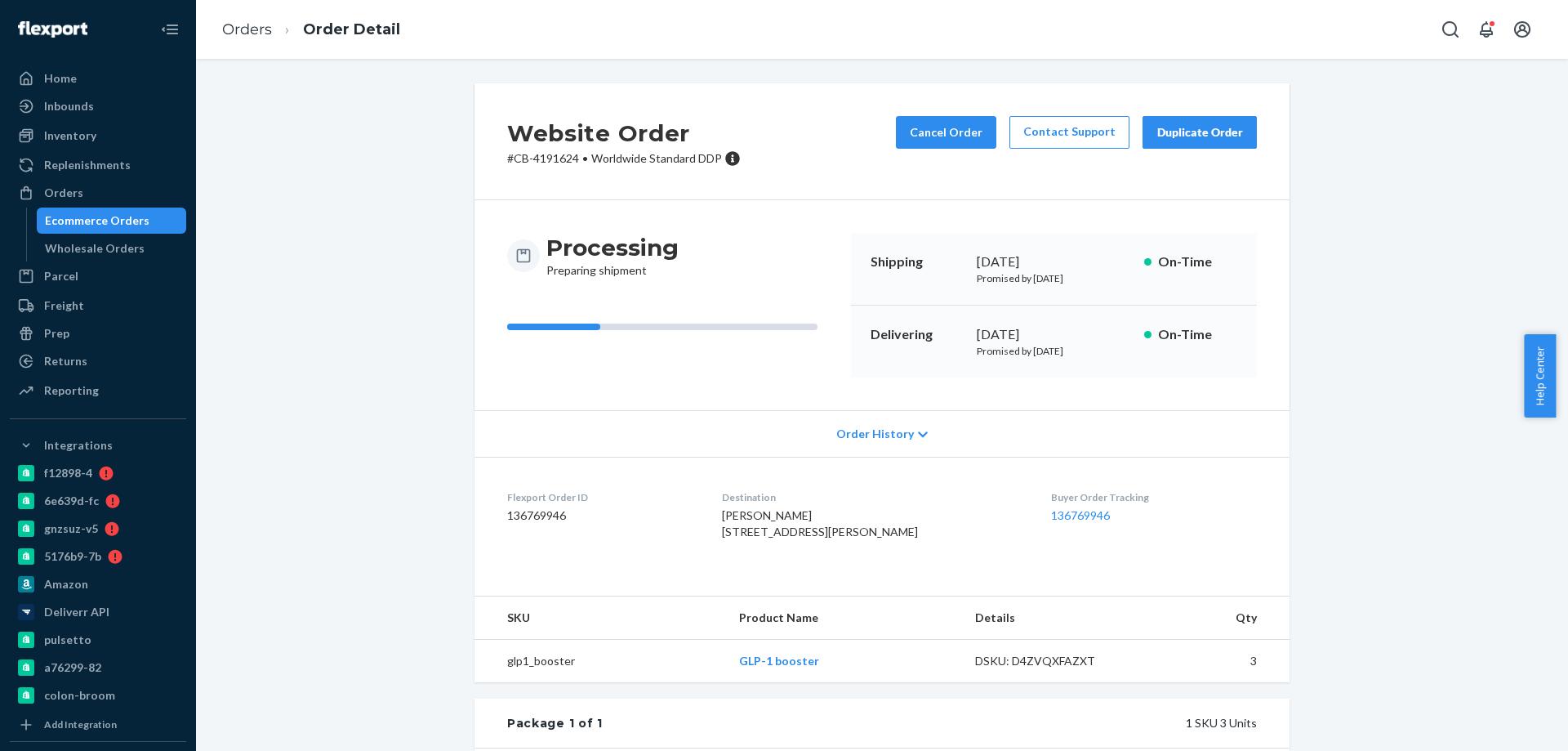
click at [250, 394] on div "Website Order # CB-4191624 • Worldwide Standard DDP Cancel Order Contact Suppor…" at bounding box center [882, 550] width 1348 height 932
